Goal: Task Accomplishment & Management: Manage account settings

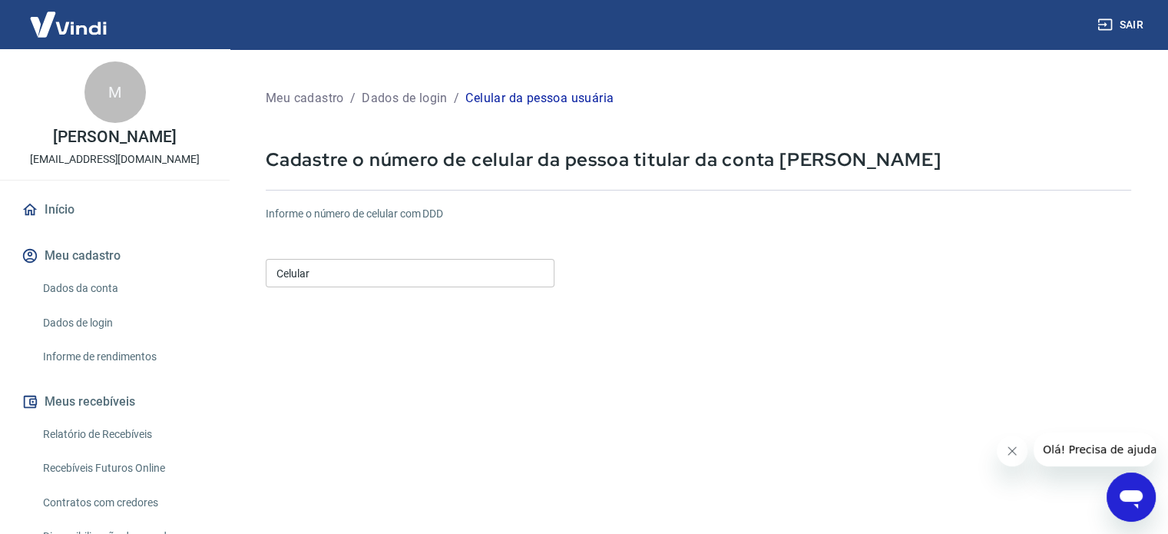
click at [355, 286] on input "Celular" at bounding box center [410, 273] width 289 height 28
type input "[PHONE_NUMBER]"
click at [946, 368] on form "Informe o número de celular com DDD Celular [PHONE_NUMBER] Celular Continuar Ca…" at bounding box center [698, 417] width 865 height 449
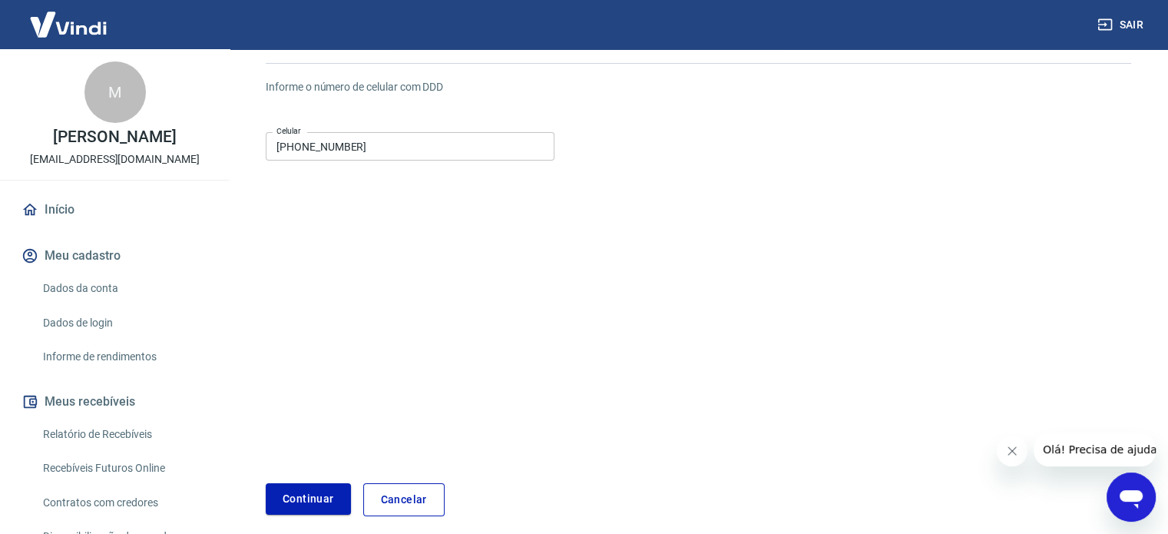
scroll to position [193, 0]
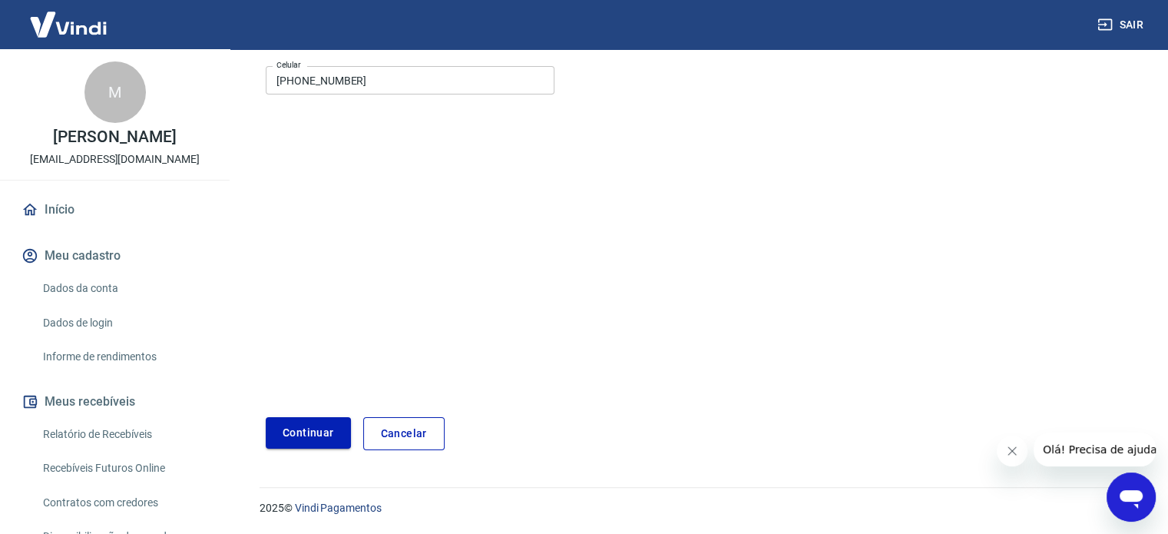
click at [295, 441] on button "Continuar" at bounding box center [308, 432] width 85 height 31
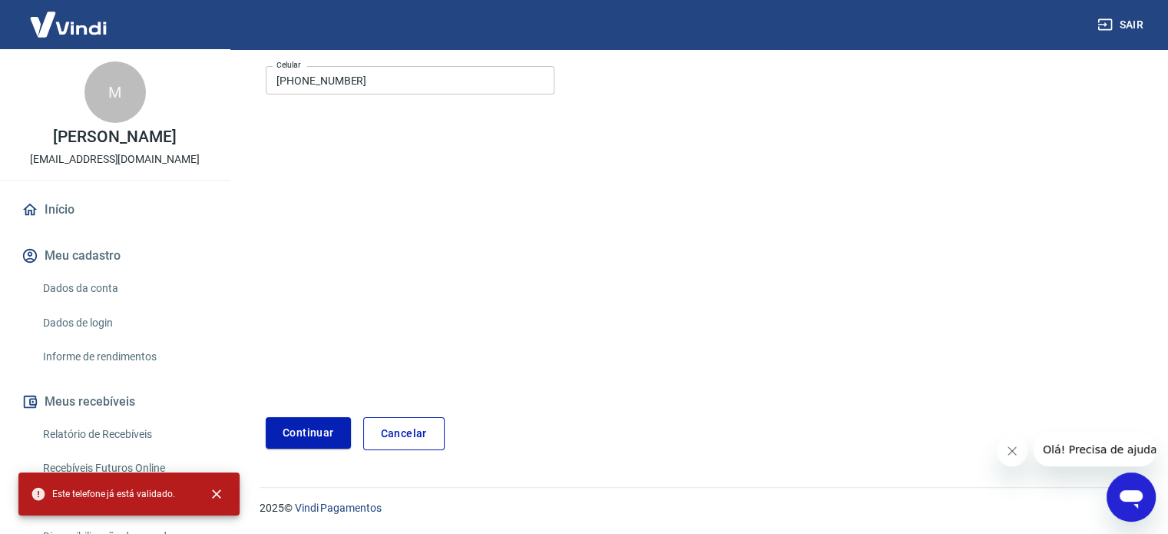
click at [57, 203] on div "M Myriam de [PERSON_NAME] Pancioli [EMAIL_ADDRESS][DOMAIN_NAME] Início Meu cada…" at bounding box center [115, 442] width 230 height 786
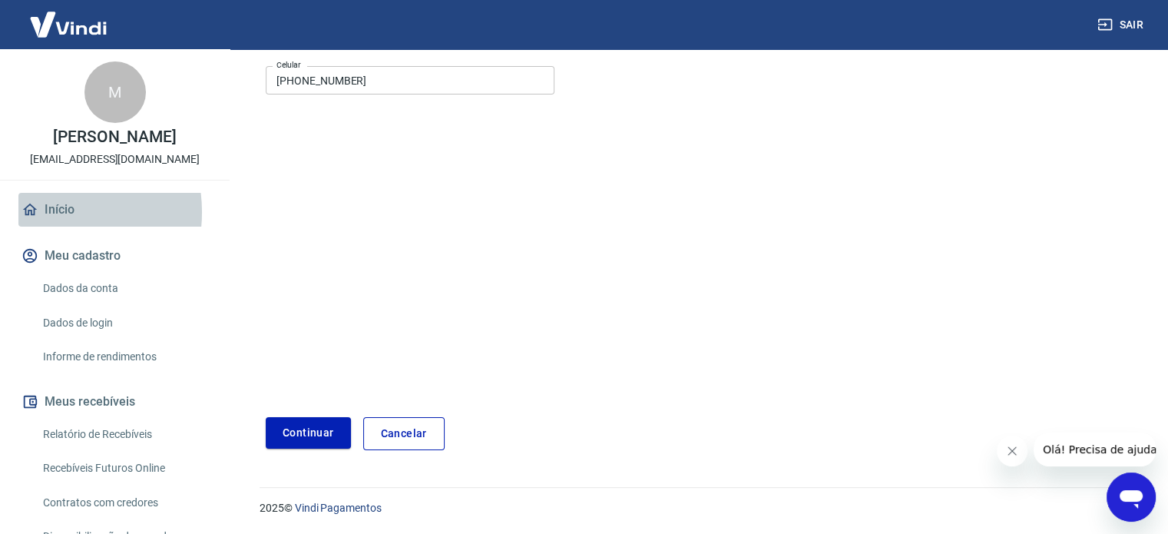
click at [48, 226] on link "Início" at bounding box center [114, 210] width 193 height 34
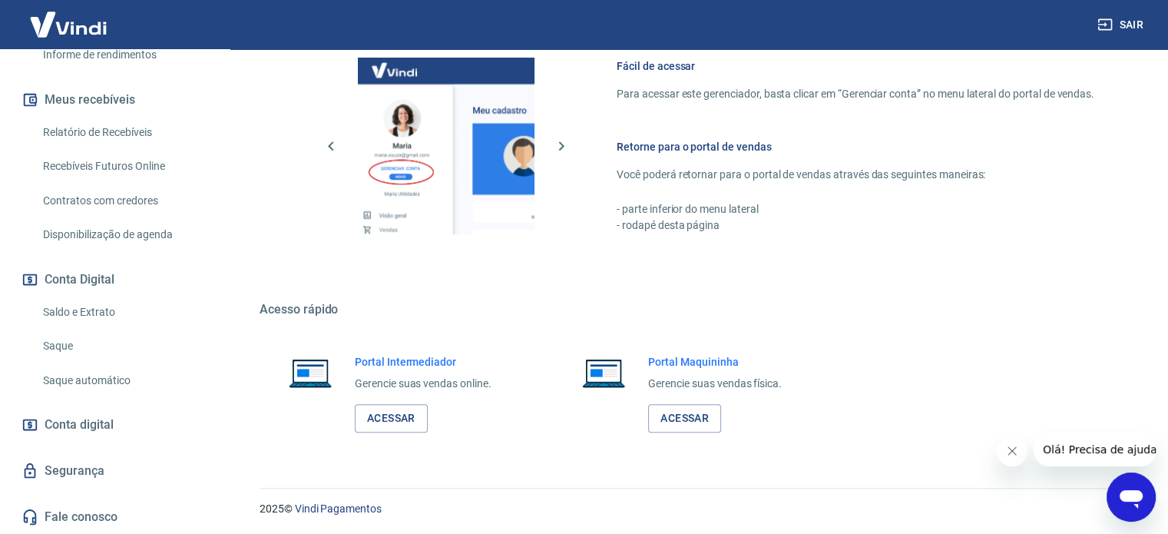
scroll to position [317, 0]
click at [77, 312] on link "Saldo e Extrato" at bounding box center [124, 311] width 174 height 31
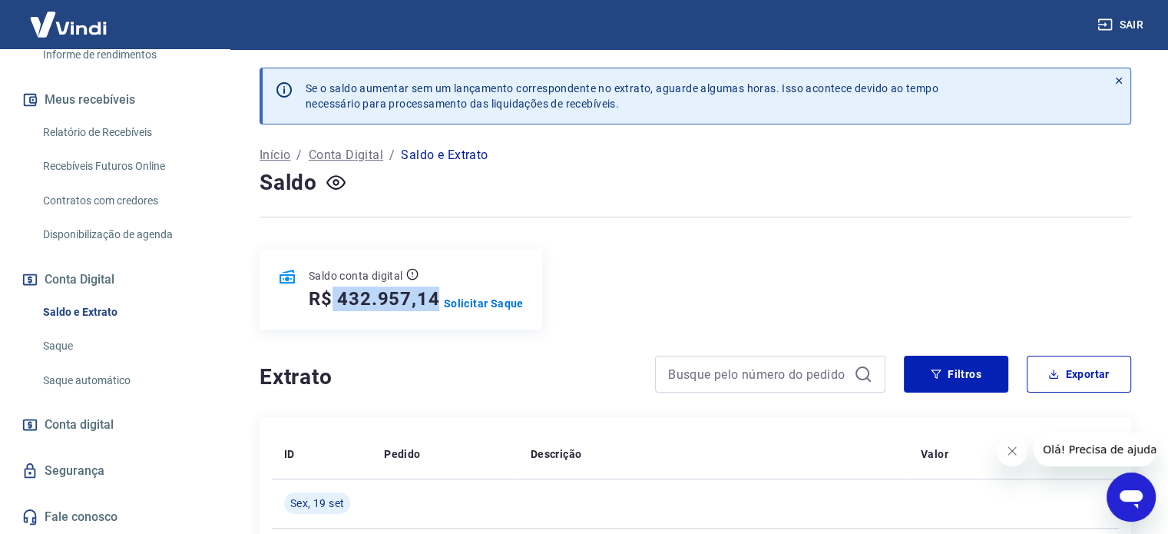
drag, startPoint x: 328, startPoint y: 305, endPoint x: 432, endPoint y: 302, distance: 104.4
click at [432, 302] on h5 "R$ 432.957,14" at bounding box center [374, 298] width 130 height 25
click at [790, 225] on div at bounding box center [694, 217] width 871 height 38
